Goal: Check status: Check status

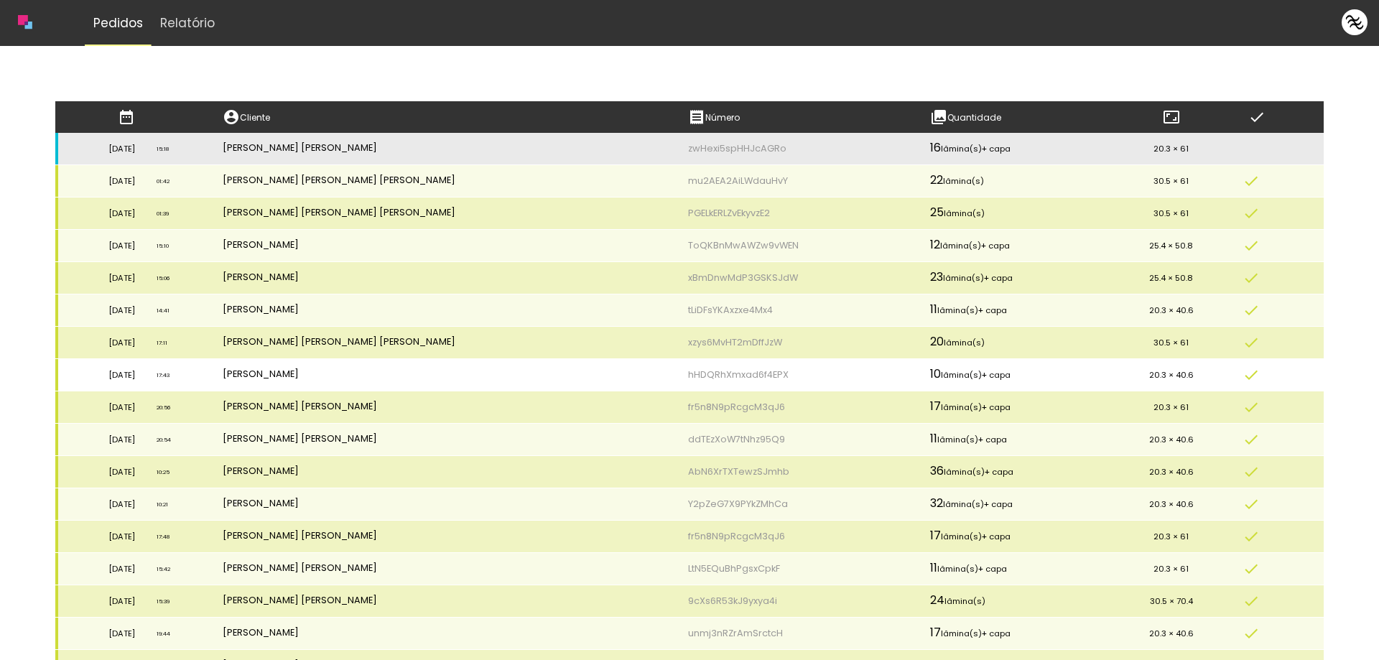
click at [370, 375] on td "[PERSON_NAME]" at bounding box center [444, 375] width 465 height 32
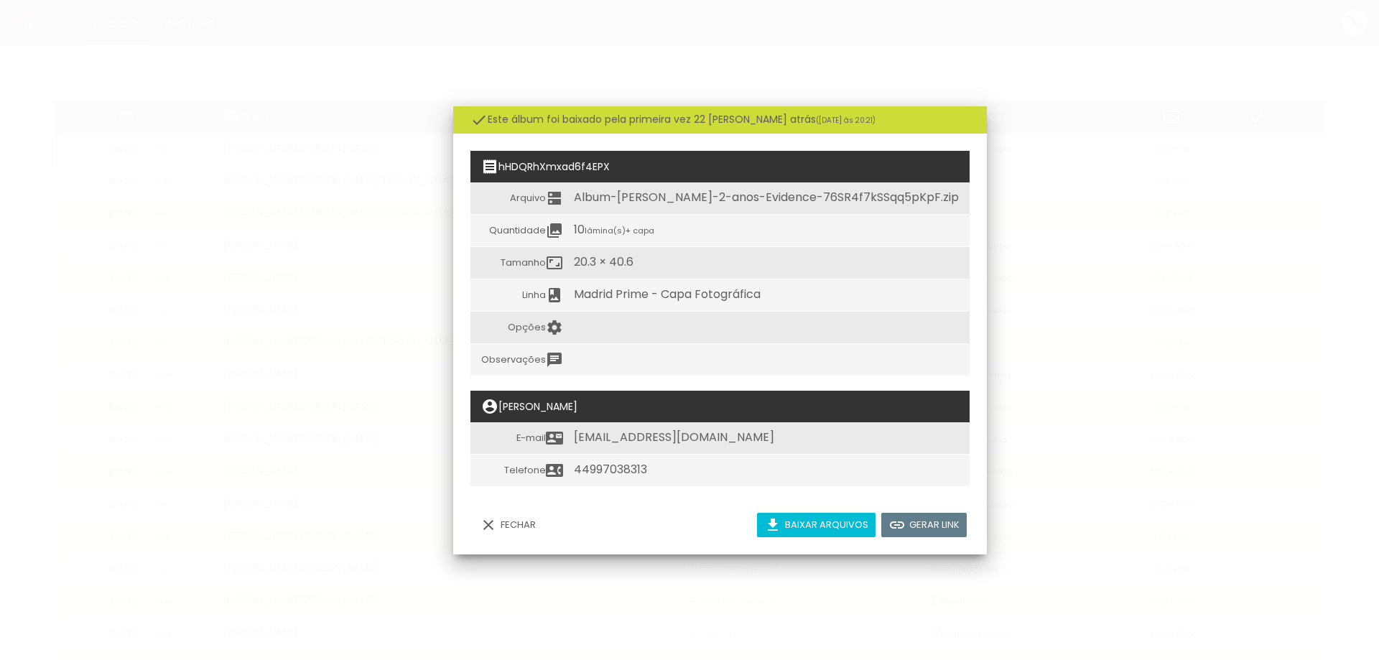
click at [0, 0] on slot "Fechar" at bounding box center [0, 0] width 0 height 0
